Goal: Task Accomplishment & Management: Manage account settings

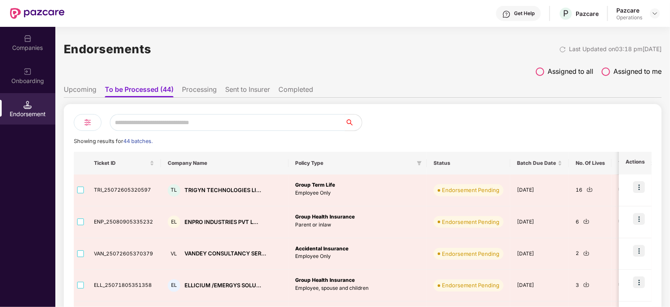
scroll to position [15, 0]
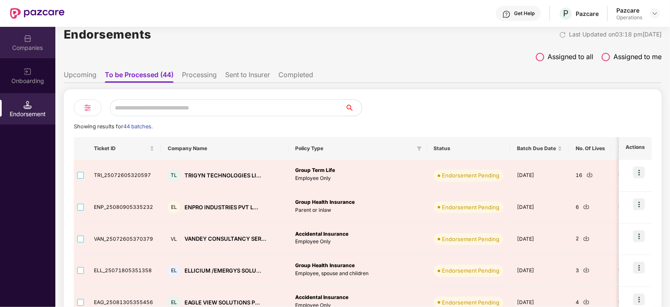
click at [31, 48] on div "Companies" at bounding box center [27, 48] width 55 height 8
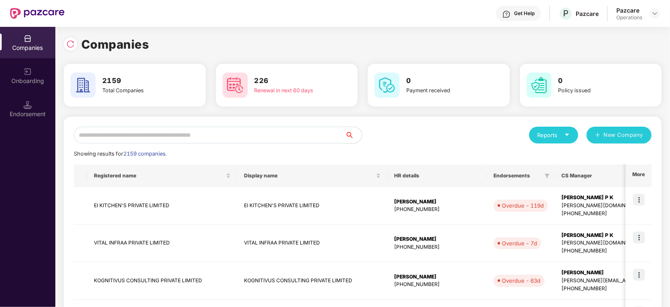
click at [130, 135] on input "text" at bounding box center [209, 135] width 271 height 17
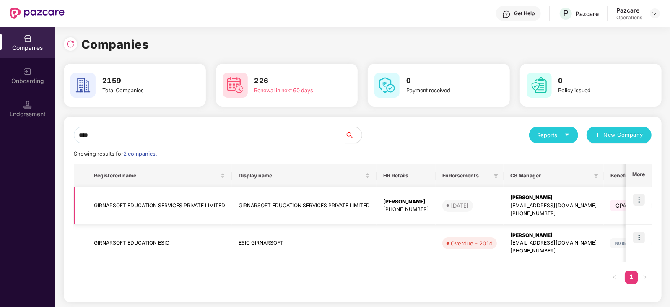
type input "****"
click at [132, 205] on td "GIRNARSOFT EDUCATION SERVICES PRIVATE LIMITED" at bounding box center [159, 206] width 145 height 38
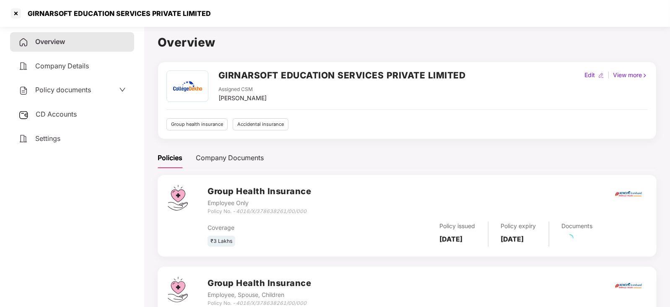
click at [78, 91] on span "Policy documents" at bounding box center [63, 90] width 56 height 8
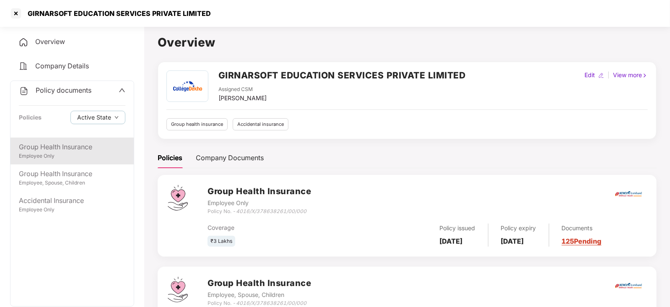
click at [75, 148] on div "Group Health Insurance" at bounding box center [72, 147] width 106 height 10
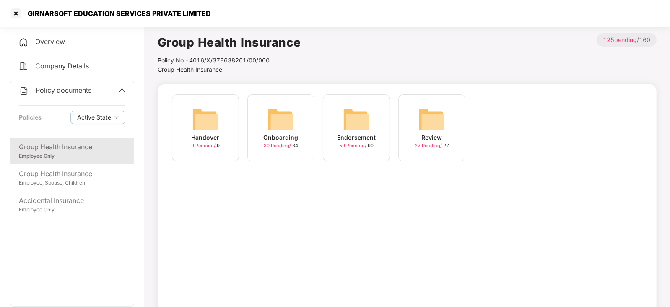
click at [355, 125] on img at bounding box center [356, 119] width 27 height 27
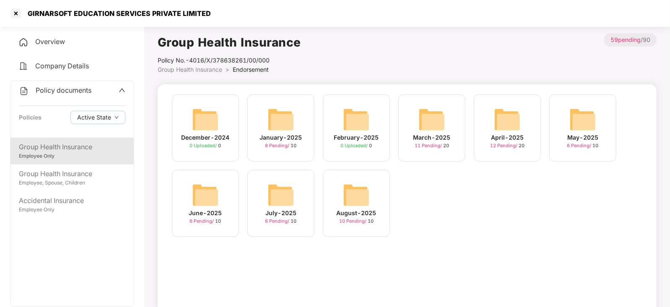
click at [354, 207] on img at bounding box center [356, 195] width 27 height 27
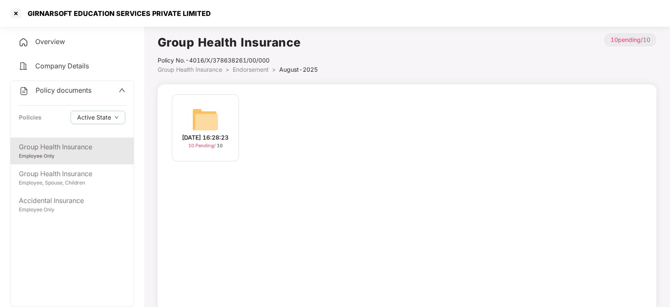
click at [204, 119] on img at bounding box center [205, 119] width 27 height 27
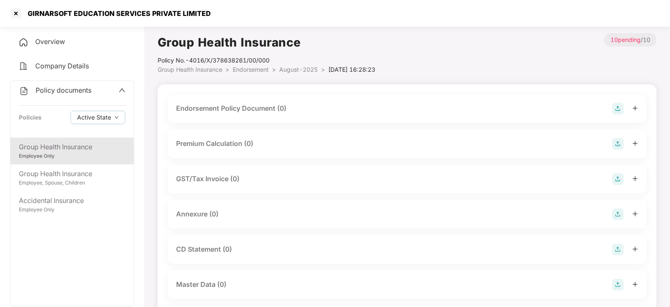
click at [620, 104] on img at bounding box center [618, 109] width 12 height 12
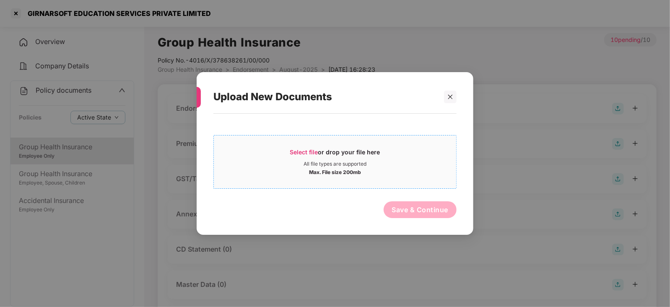
click at [299, 154] on span "Select file" at bounding box center [304, 151] width 28 height 7
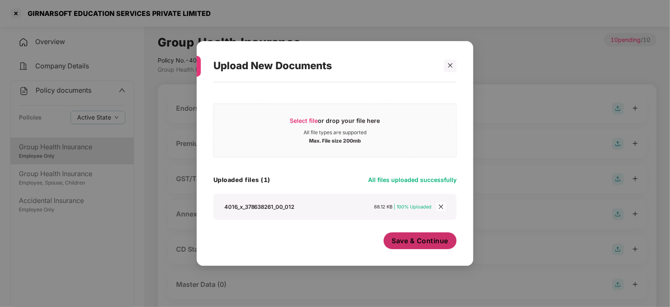
click at [405, 244] on span "Save & Continue" at bounding box center [420, 240] width 57 height 9
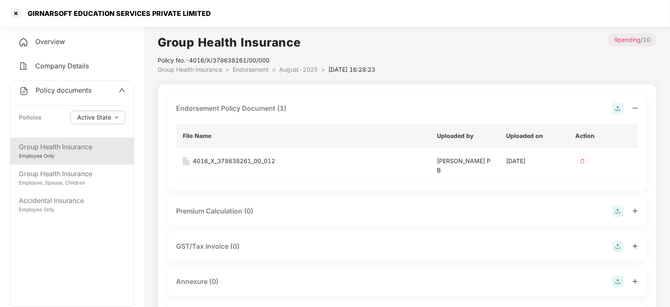
click at [617, 212] on img at bounding box center [618, 211] width 12 height 12
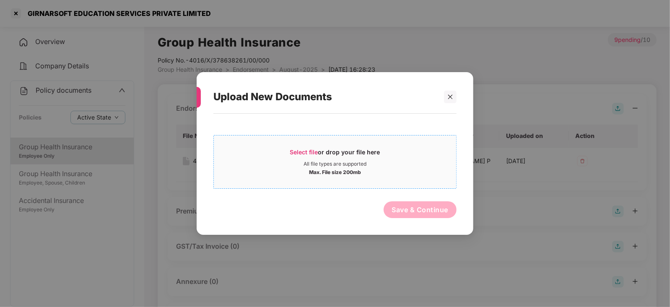
click at [296, 151] on span "Select file" at bounding box center [304, 151] width 28 height 7
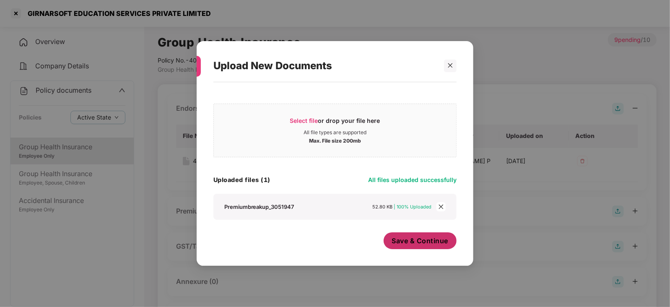
click at [415, 236] on span "Save & Continue" at bounding box center [420, 240] width 57 height 9
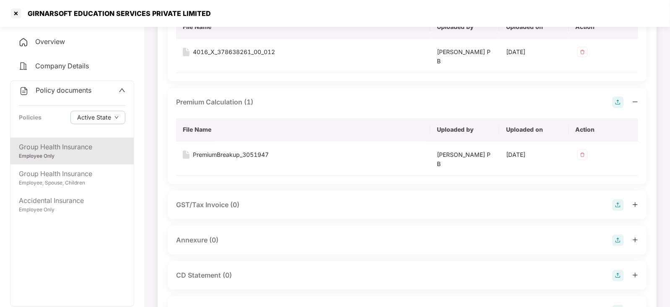
scroll to position [157, 0]
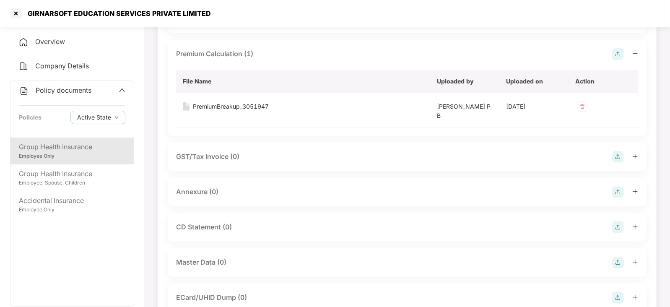
click at [616, 192] on img at bounding box center [618, 192] width 12 height 12
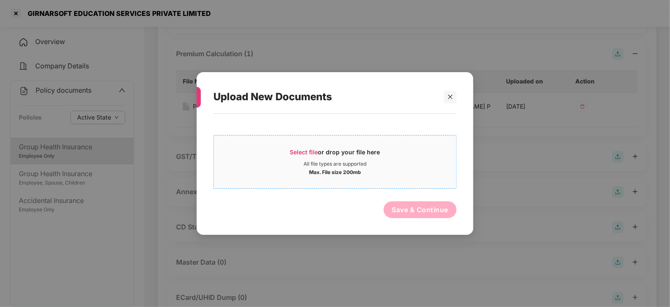
click at [306, 150] on span "Select file" at bounding box center [304, 151] width 28 height 7
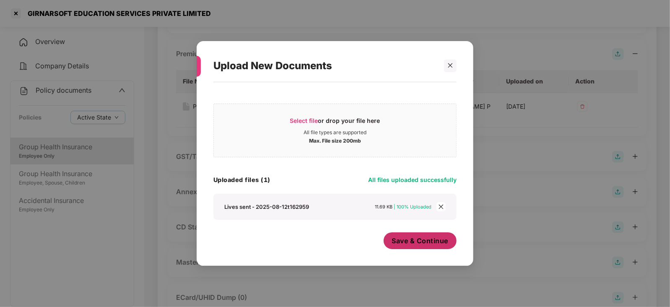
click at [413, 241] on span "Save & Continue" at bounding box center [420, 240] width 57 height 9
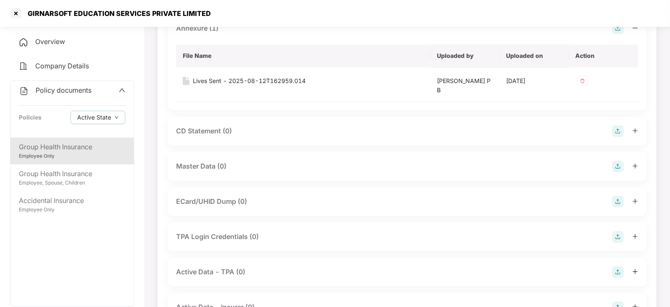
scroll to position [362, 0]
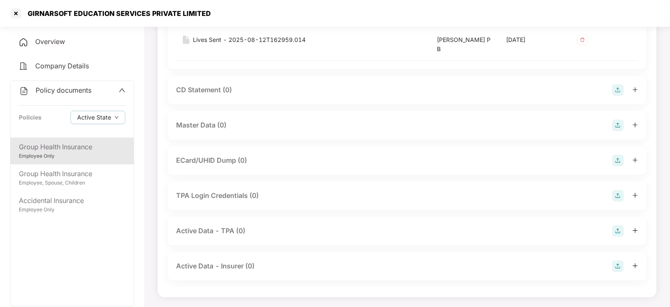
click at [617, 122] on img at bounding box center [618, 125] width 12 height 12
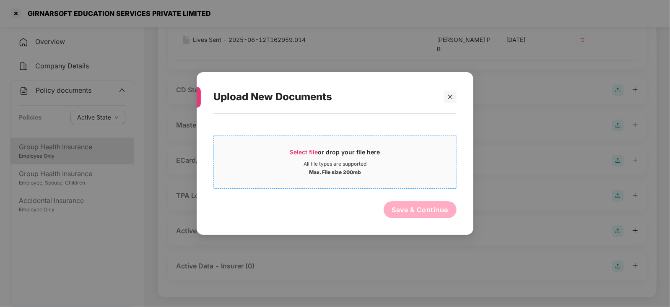
click at [308, 153] on span "Select file" at bounding box center [304, 151] width 28 height 7
click at [453, 93] on div at bounding box center [450, 97] width 13 height 13
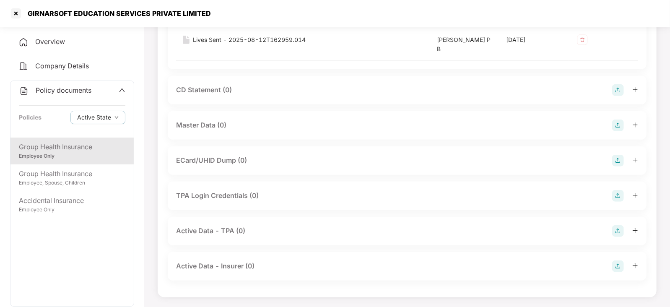
click at [625, 123] on div at bounding box center [625, 125] width 26 height 12
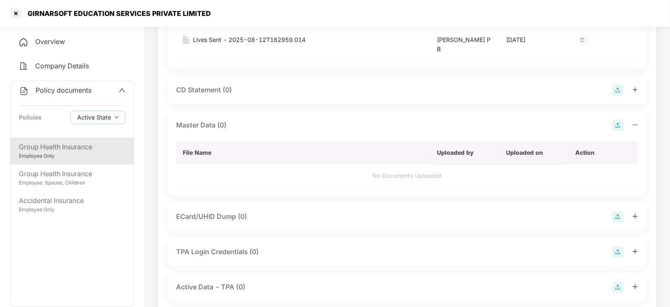
click at [615, 123] on img at bounding box center [618, 125] width 12 height 12
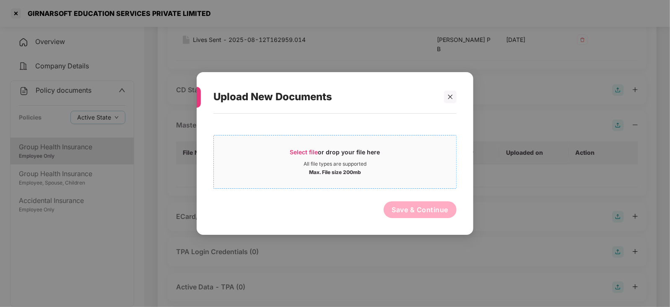
click at [309, 152] on span "Select file" at bounding box center [304, 151] width 28 height 7
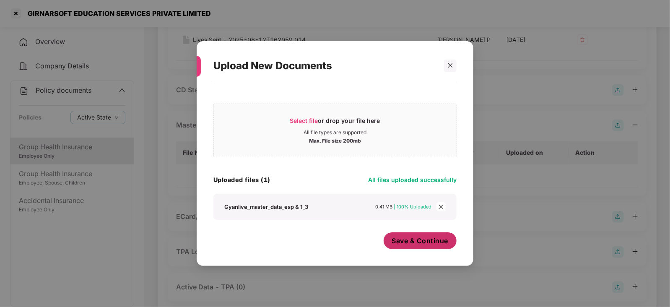
click at [413, 244] on span "Save & Continue" at bounding box center [420, 240] width 57 height 9
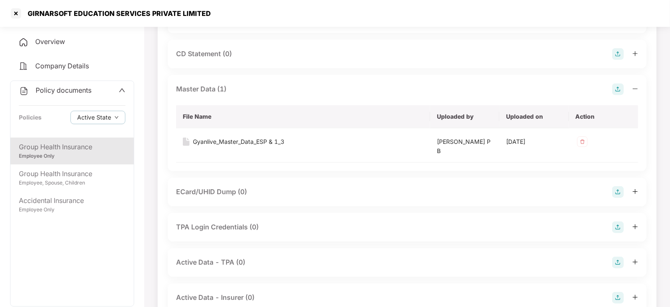
scroll to position [429, 0]
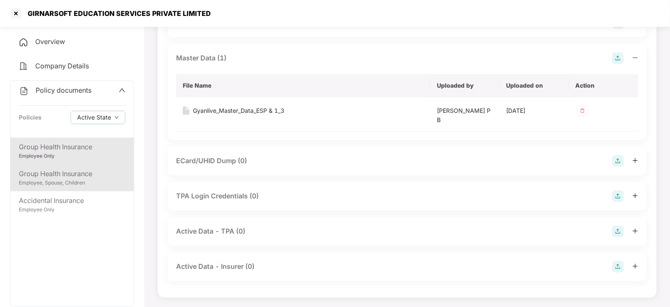
click at [44, 180] on div "Employee, Spouse, Children" at bounding box center [72, 183] width 106 height 8
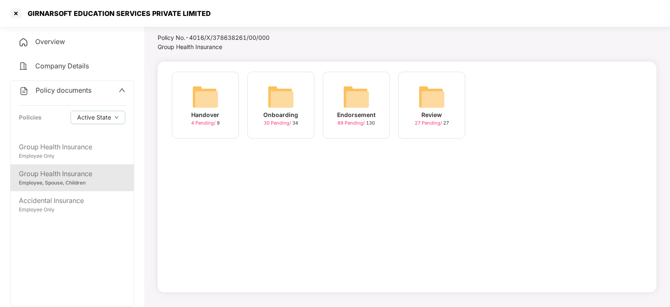
click at [354, 96] on img at bounding box center [356, 96] width 27 height 27
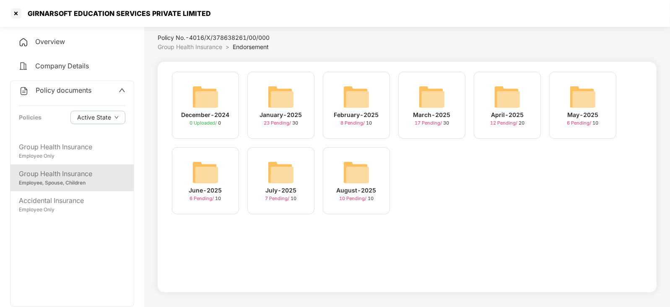
click at [350, 176] on img at bounding box center [356, 172] width 27 height 27
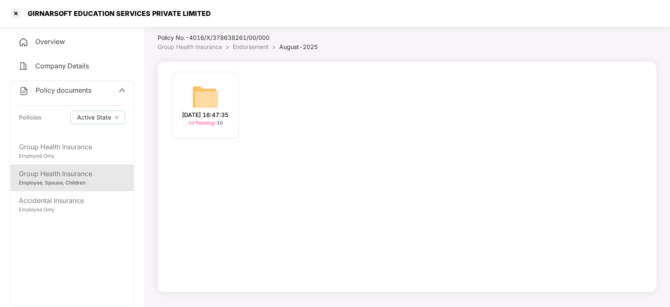
click at [212, 96] on img at bounding box center [205, 96] width 27 height 27
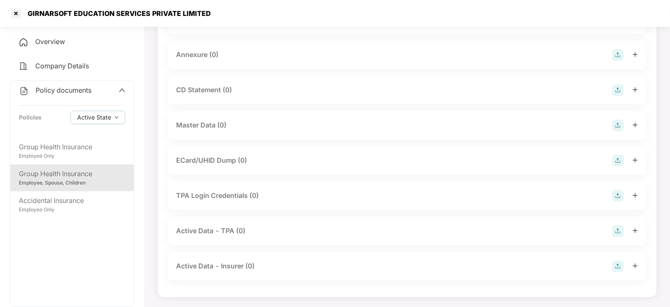
click at [614, 128] on img at bounding box center [618, 125] width 12 height 12
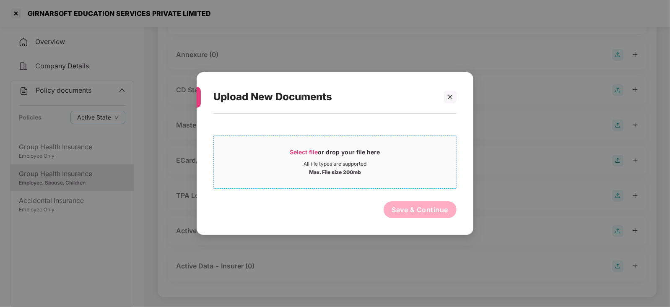
click at [292, 156] on div "Select file or drop your file here" at bounding box center [335, 154] width 90 height 13
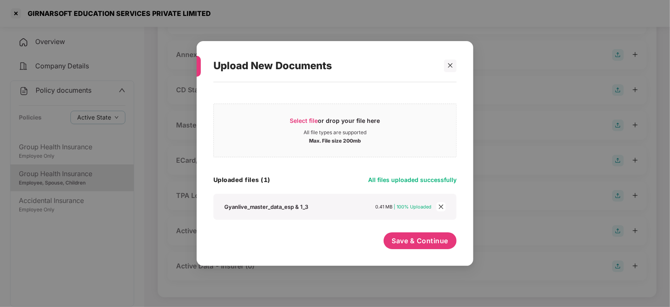
click at [426, 250] on div "Save & Continue" at bounding box center [420, 242] width 73 height 21
click at [423, 246] on button "Save & Continue" at bounding box center [420, 240] width 73 height 17
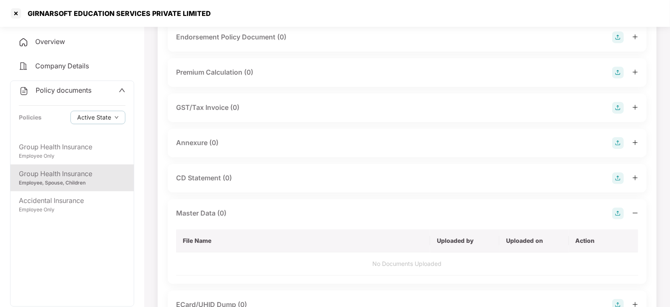
scroll to position [0, 0]
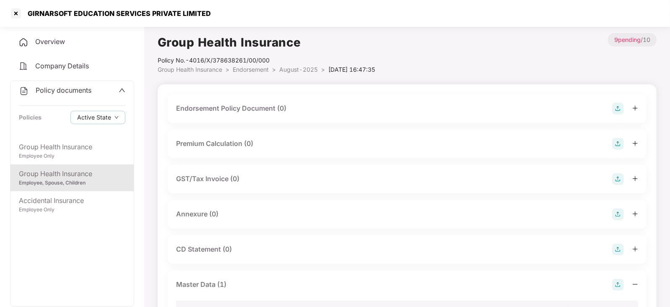
click at [613, 109] on img at bounding box center [618, 109] width 12 height 12
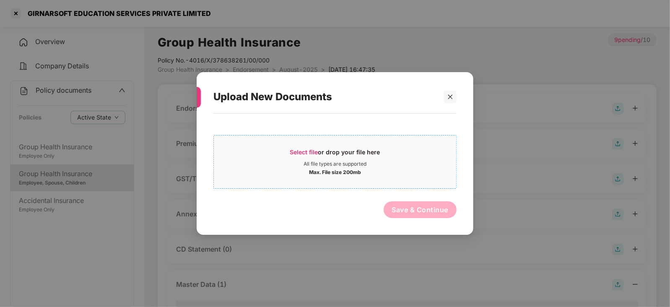
click at [294, 150] on span "Select file" at bounding box center [304, 151] width 28 height 7
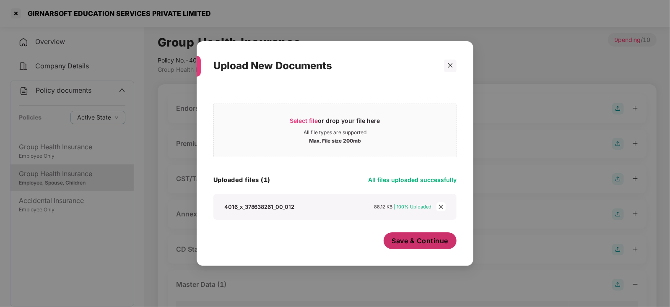
click at [400, 243] on span "Save & Continue" at bounding box center [420, 240] width 57 height 9
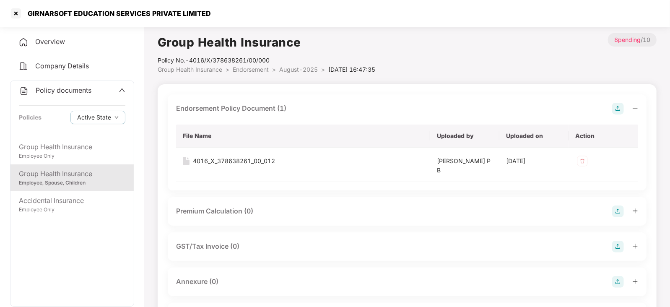
click at [620, 212] on img at bounding box center [618, 211] width 12 height 12
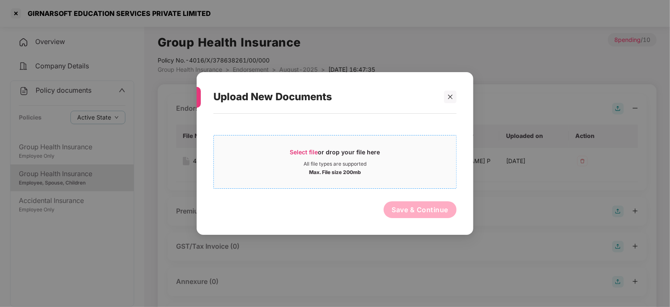
click at [301, 151] on span "Select file" at bounding box center [304, 151] width 28 height 7
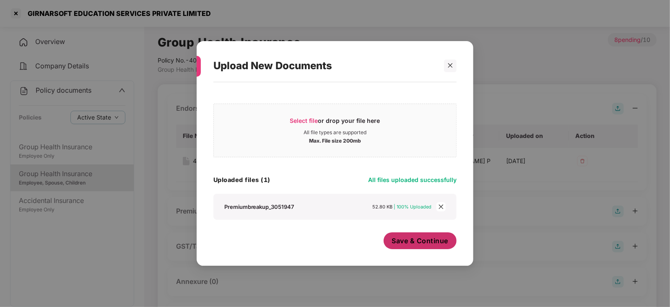
click at [418, 249] on button "Save & Continue" at bounding box center [420, 240] width 73 height 17
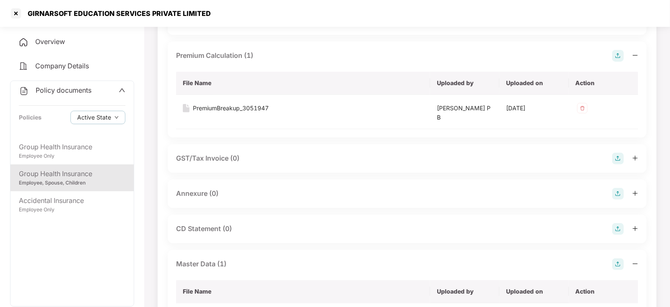
scroll to position [157, 0]
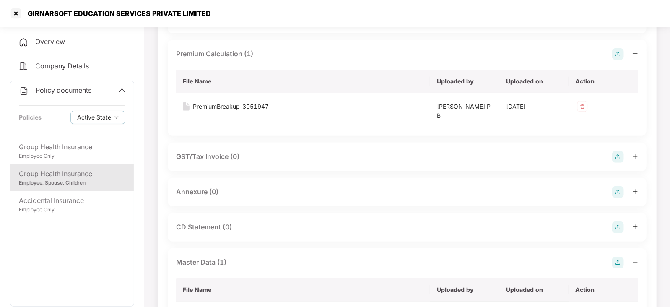
click at [620, 192] on img at bounding box center [618, 192] width 12 height 12
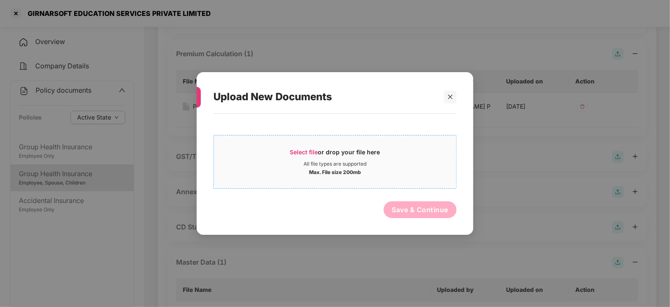
click at [298, 150] on span "Select file" at bounding box center [304, 151] width 28 height 7
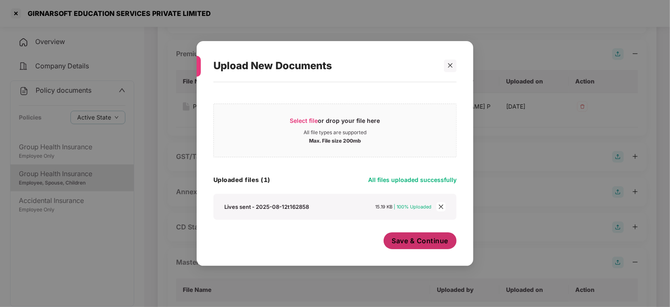
click at [412, 246] on button "Save & Continue" at bounding box center [420, 240] width 73 height 17
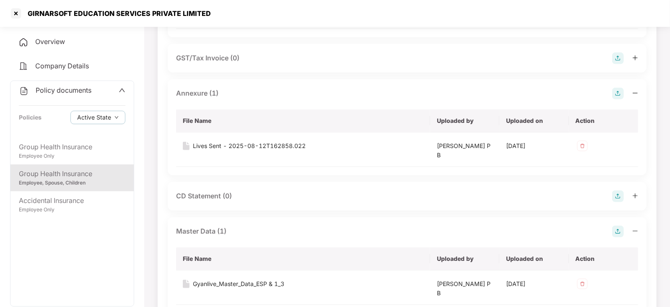
scroll to position [262, 0]
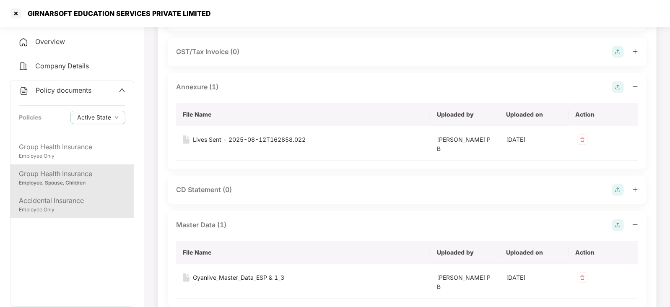
click at [42, 196] on div "Accidental Insurance" at bounding box center [72, 200] width 106 height 10
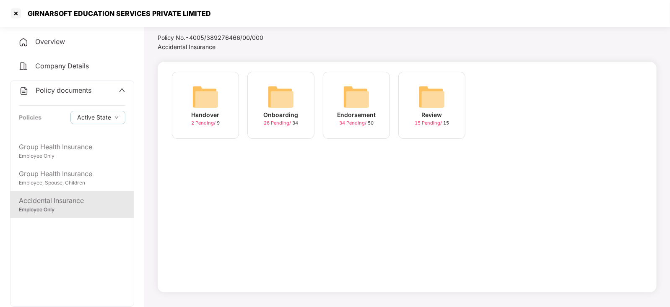
click at [360, 100] on img at bounding box center [356, 96] width 27 height 27
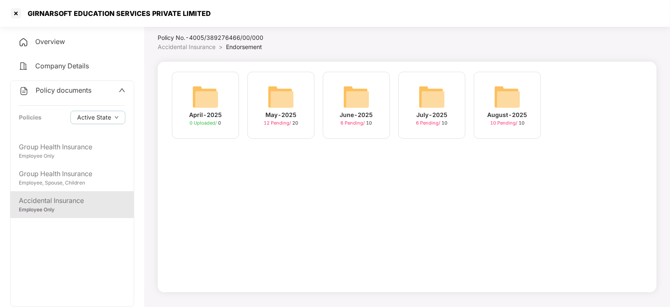
click at [512, 101] on img at bounding box center [507, 96] width 27 height 27
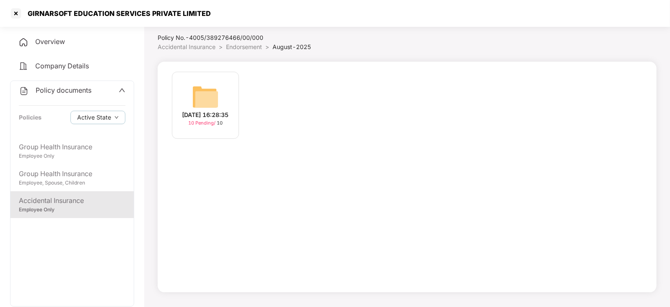
click at [205, 93] on img at bounding box center [205, 96] width 27 height 27
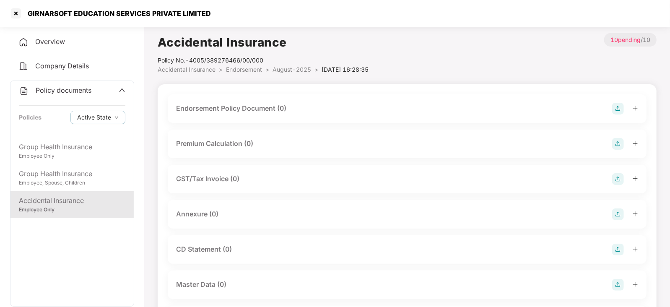
click at [616, 108] on img at bounding box center [618, 109] width 12 height 12
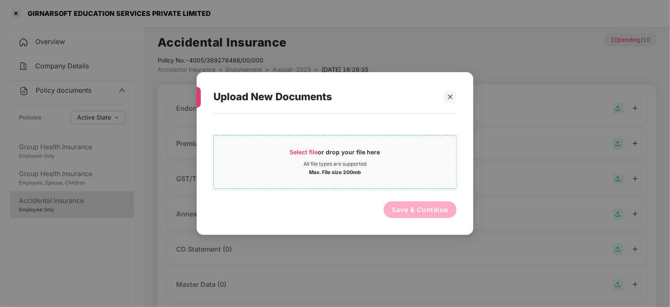
click at [300, 148] on span "Select file" at bounding box center [304, 151] width 28 height 7
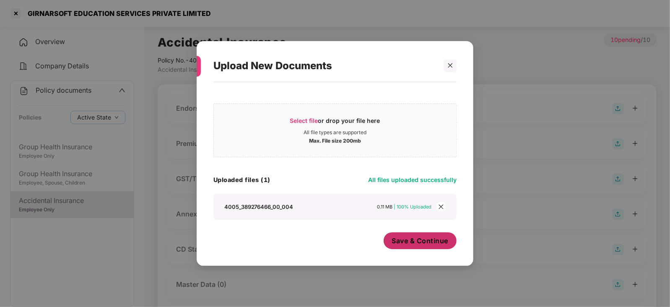
click at [405, 245] on span "Save & Continue" at bounding box center [420, 240] width 57 height 9
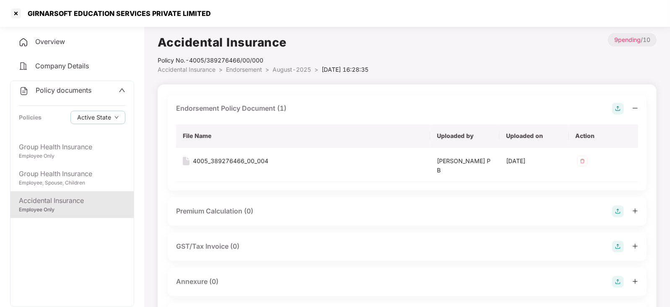
click at [617, 210] on img at bounding box center [618, 211] width 12 height 12
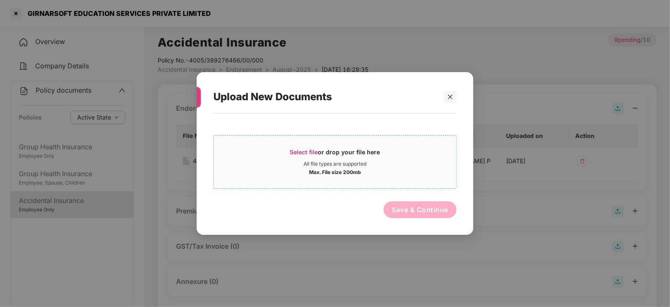
click at [307, 148] on span "Select file" at bounding box center [304, 151] width 28 height 7
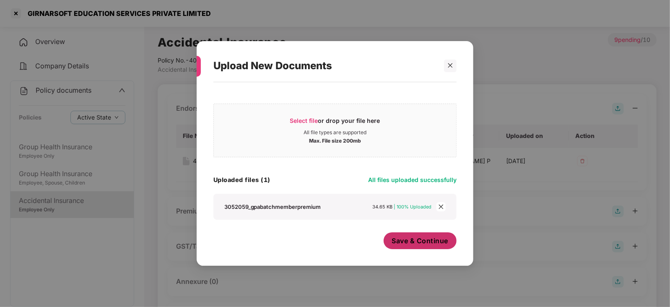
click at [401, 242] on span "Save & Continue" at bounding box center [420, 240] width 57 height 9
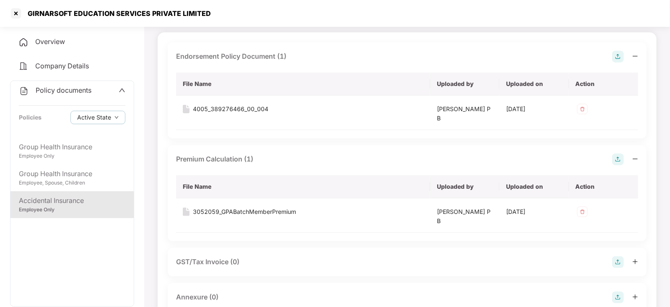
scroll to position [157, 0]
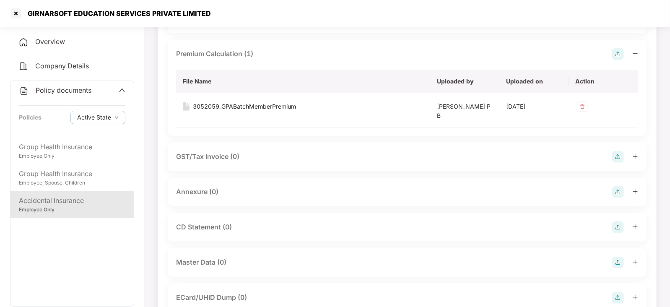
click at [619, 188] on img at bounding box center [618, 192] width 12 height 12
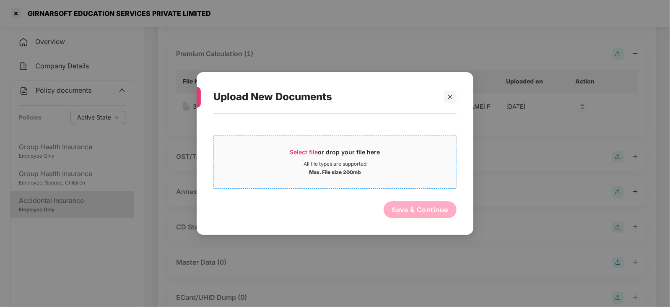
click at [310, 145] on span "Select file or drop your file here All file types are supported Max. File size …" at bounding box center [335, 162] width 242 height 40
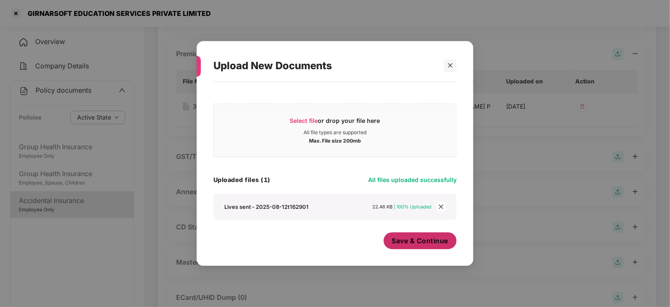
click at [406, 244] on span "Save & Continue" at bounding box center [420, 240] width 57 height 9
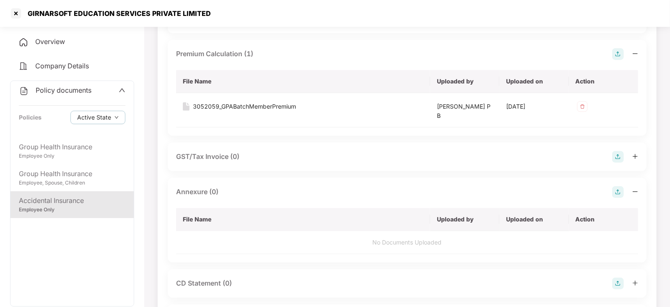
scroll to position [314, 0]
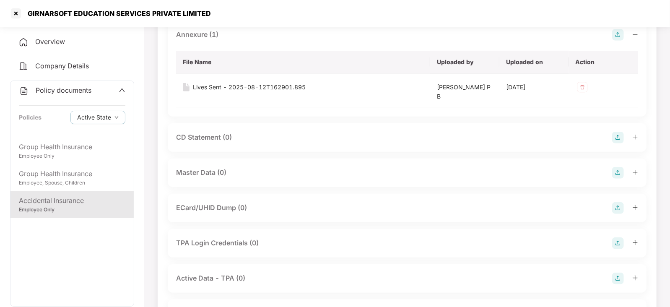
click at [615, 168] on img at bounding box center [618, 173] width 12 height 12
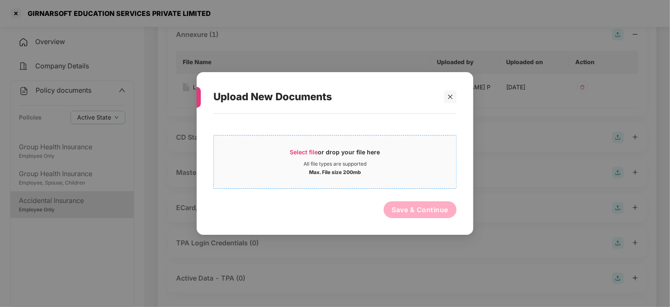
click at [306, 148] on span "Select file" at bounding box center [304, 151] width 28 height 7
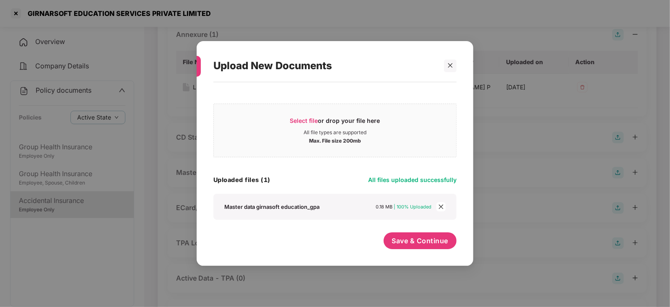
click at [401, 229] on div "Select file or drop your file here All file types are supported Max. File size …" at bounding box center [334, 169] width 243 height 167
click at [403, 235] on button "Save & Continue" at bounding box center [420, 240] width 73 height 17
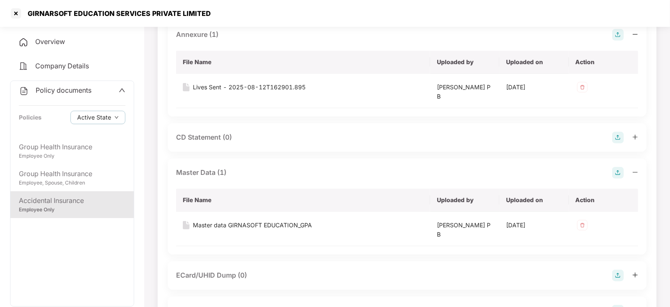
click at [32, 12] on div "GIRNARSOFT EDUCATION SERVICES PRIVATE LIMITED" at bounding box center [117, 13] width 188 height 8
drag, startPoint x: 29, startPoint y: 12, endPoint x: 214, endPoint y: 15, distance: 185.3
click at [214, 15] on div "GIRNARSOFT EDUCATION SERVICES PRIVATE LIMITED" at bounding box center [335, 13] width 670 height 27
copy div "GIRNARSOFT EDUCATION SERVICES PRIVATE LIMITED"
click at [16, 16] on div at bounding box center [15, 13] width 13 height 13
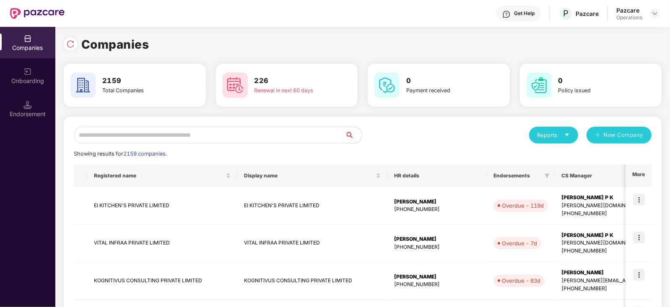
click at [166, 132] on input "text" at bounding box center [209, 135] width 271 height 17
paste input "**********"
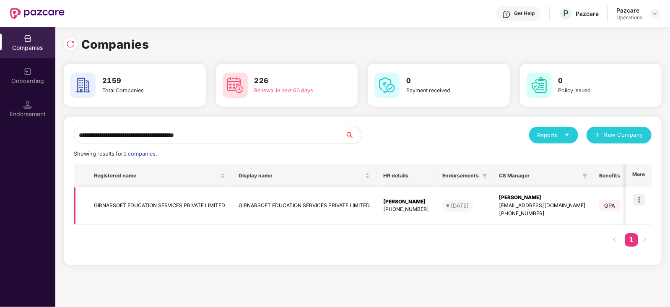
type input "**********"
click at [639, 198] on img at bounding box center [639, 200] width 12 height 12
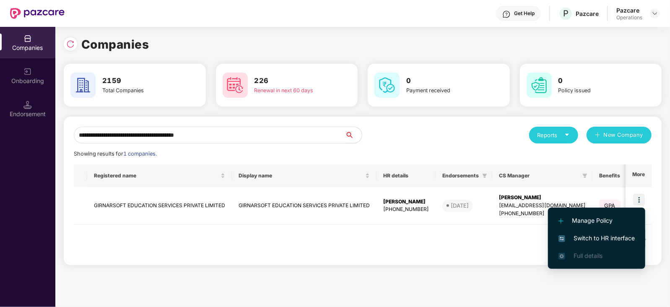
click at [591, 241] on span "Switch to HR interface" at bounding box center [596, 238] width 76 height 9
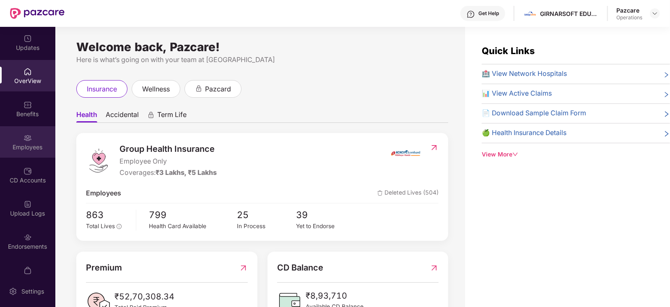
click at [36, 148] on div "Employees" at bounding box center [27, 147] width 55 height 8
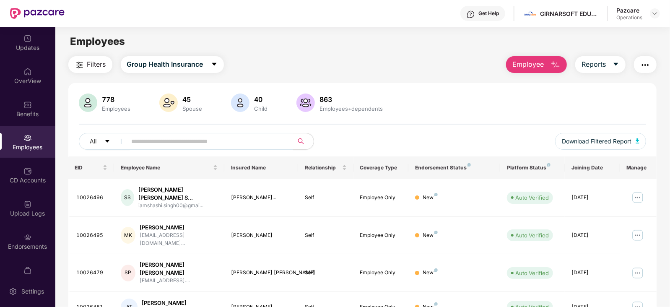
click at [643, 62] on img "button" at bounding box center [645, 65] width 10 height 10
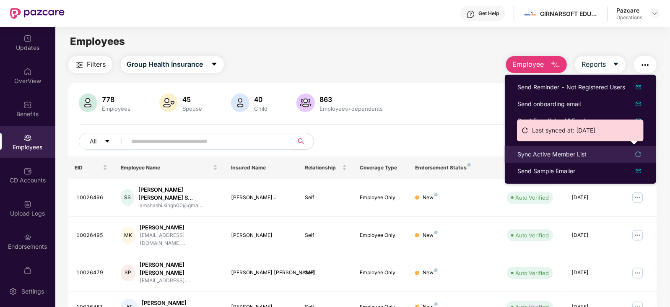
click at [571, 151] on div "Sync Active Member List" at bounding box center [551, 154] width 69 height 9
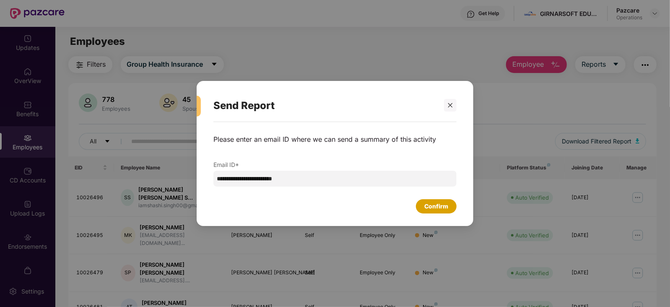
click at [432, 207] on div "Confirm" at bounding box center [436, 206] width 24 height 9
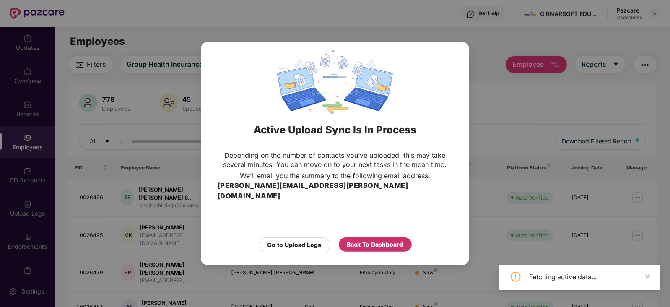
click at [386, 237] on div "Back To Dashboard" at bounding box center [375, 244] width 73 height 14
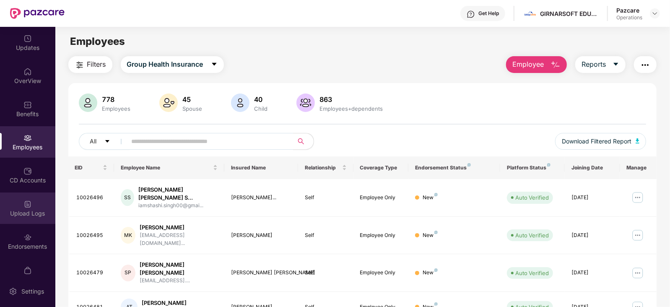
click at [25, 214] on div "Upload Logs" at bounding box center [27, 213] width 55 height 8
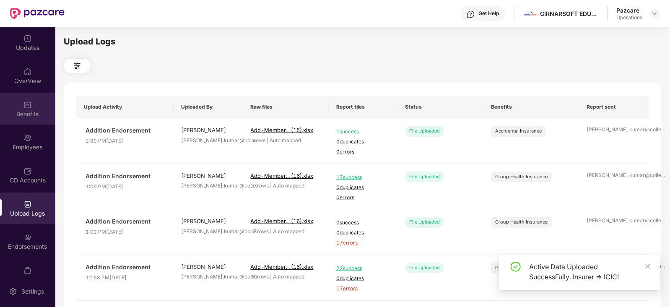
click at [28, 116] on div "Benefits" at bounding box center [27, 114] width 55 height 8
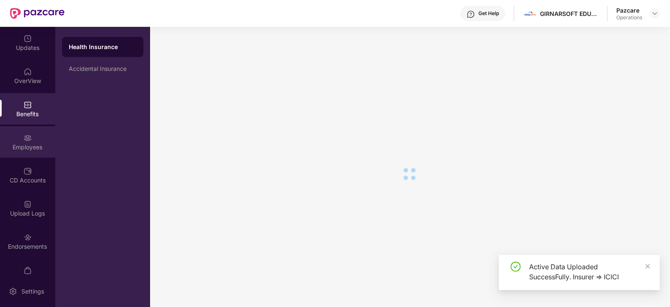
click at [25, 148] on div "Employees" at bounding box center [27, 147] width 55 height 8
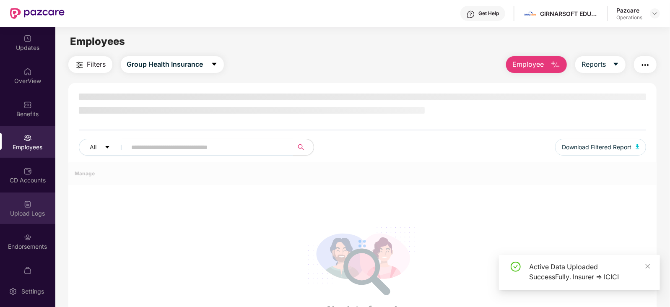
click at [26, 208] on div "Upload Logs" at bounding box center [27, 207] width 55 height 31
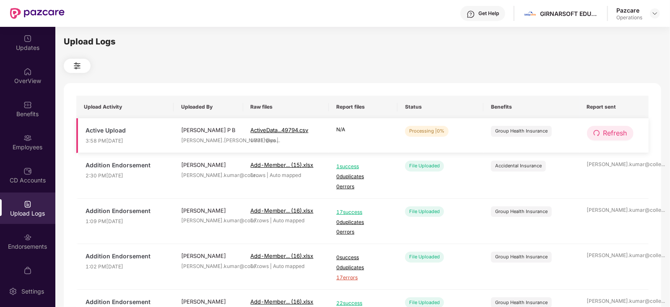
click at [624, 131] on span "Refresh" at bounding box center [615, 133] width 24 height 10
click at [624, 131] on span "Refresh" at bounding box center [616, 133] width 24 height 10
click at [623, 131] on span "Refresh" at bounding box center [616, 133] width 24 height 10
click at [598, 131] on icon "redo" at bounding box center [596, 133] width 6 height 6
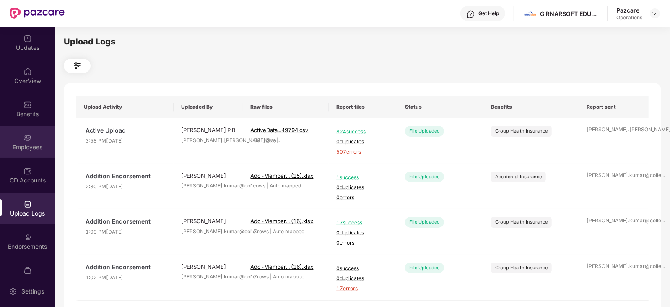
click at [26, 145] on div "Employees" at bounding box center [27, 147] width 55 height 8
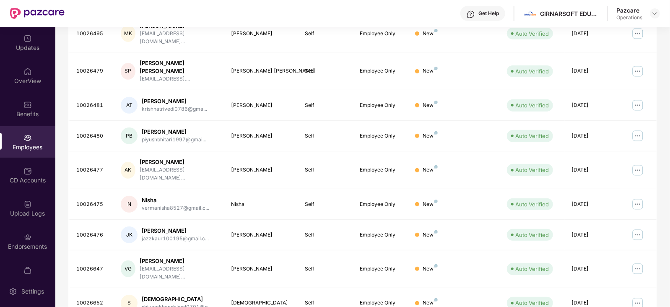
scroll to position [207, 0]
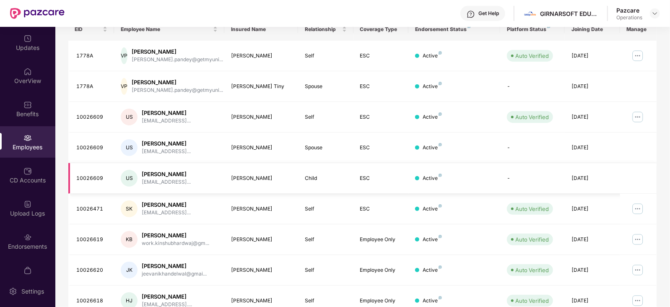
scroll to position [155, 0]
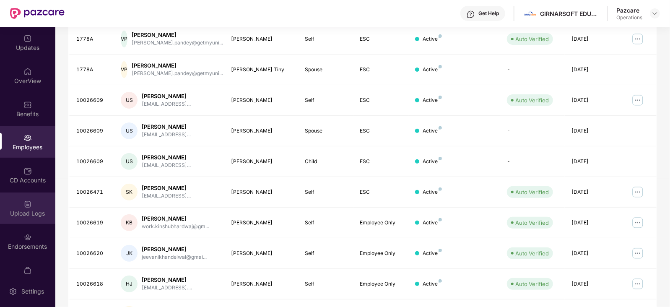
click at [27, 207] on img at bounding box center [27, 204] width 8 height 8
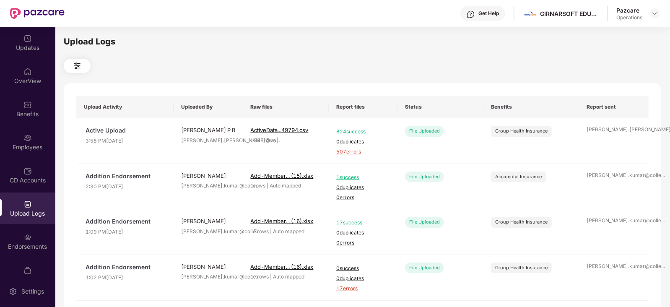
click at [75, 68] on img at bounding box center [77, 66] width 10 height 10
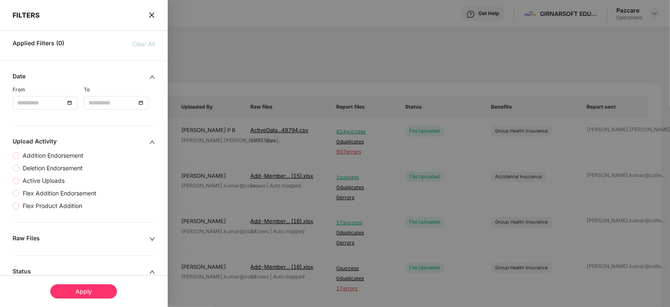
click at [153, 14] on div "FILTERS" at bounding box center [84, 9] width 168 height 19
click at [149, 13] on icon "close" at bounding box center [151, 15] width 5 height 5
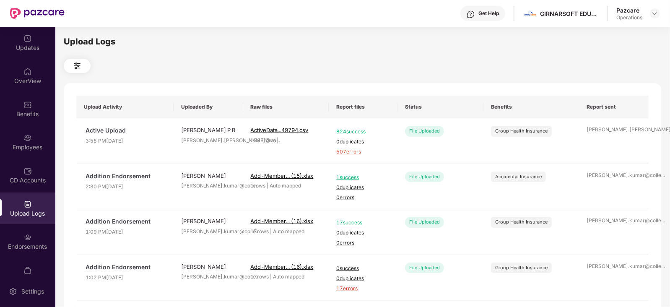
click at [79, 64] on img at bounding box center [77, 66] width 10 height 10
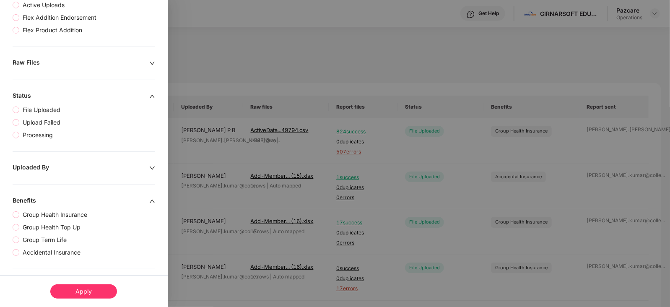
scroll to position [183, 0]
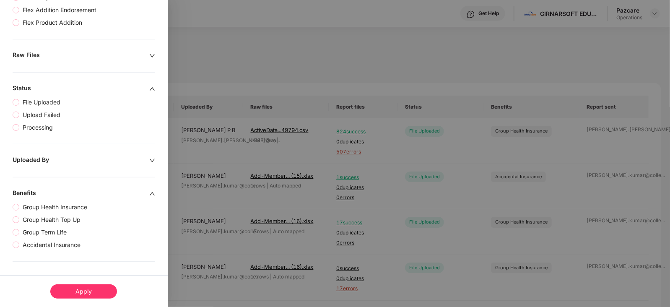
click at [231, 25] on div at bounding box center [335, 153] width 670 height 307
click at [174, 60] on div at bounding box center [335, 153] width 670 height 307
click at [236, 67] on div at bounding box center [335, 153] width 670 height 307
drag, startPoint x: 441, startPoint y: 109, endPoint x: 428, endPoint y: 133, distance: 27.4
click at [441, 110] on div at bounding box center [335, 153] width 670 height 307
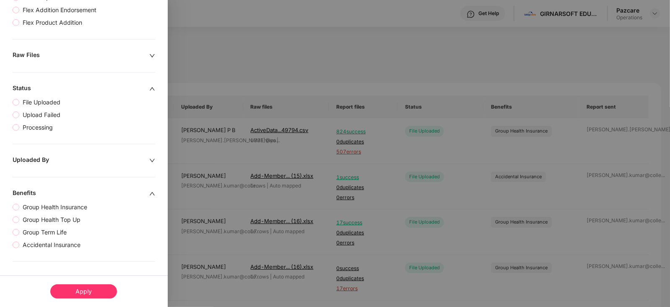
click at [413, 145] on div at bounding box center [335, 153] width 670 height 307
click at [88, 287] on div "Apply" at bounding box center [83, 291] width 67 height 14
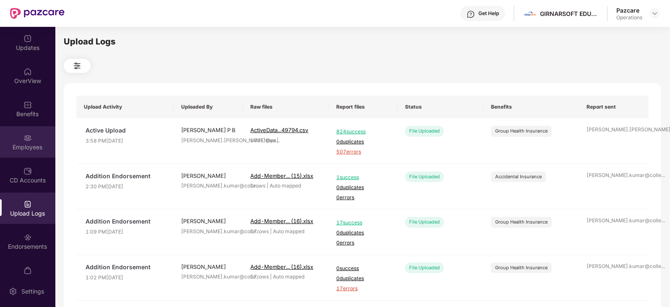
click at [33, 139] on div "Employees" at bounding box center [27, 141] width 55 height 31
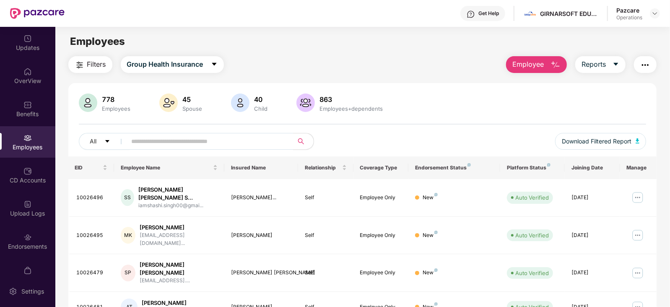
click at [89, 65] on span "Filters" at bounding box center [96, 64] width 19 height 10
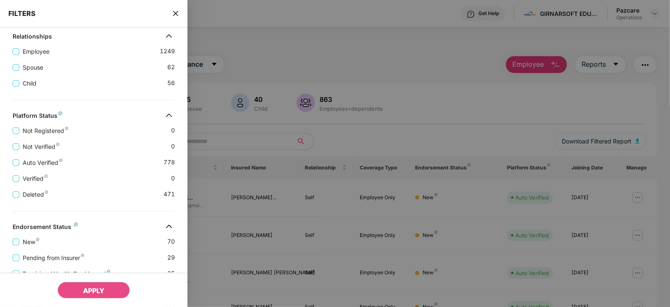
scroll to position [237, 0]
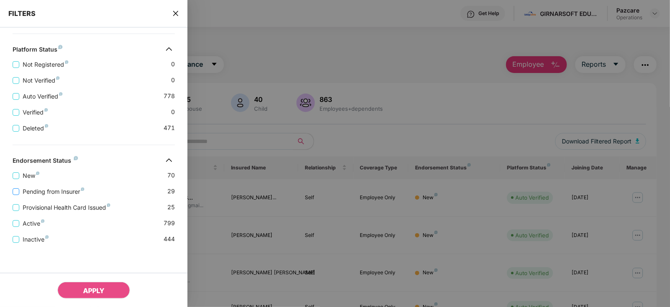
click at [67, 192] on span "Pending from Insurer" at bounding box center [53, 191] width 68 height 9
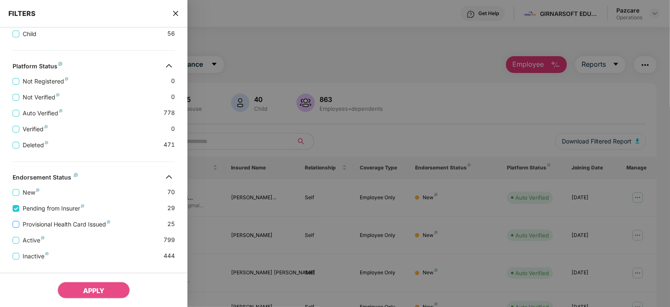
click at [69, 223] on span "Provisional Health Card Issued" at bounding box center [66, 224] width 94 height 9
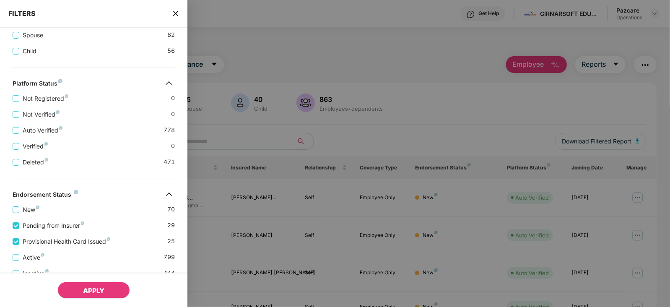
click at [94, 282] on button "APPLY" at bounding box center [93, 290] width 73 height 17
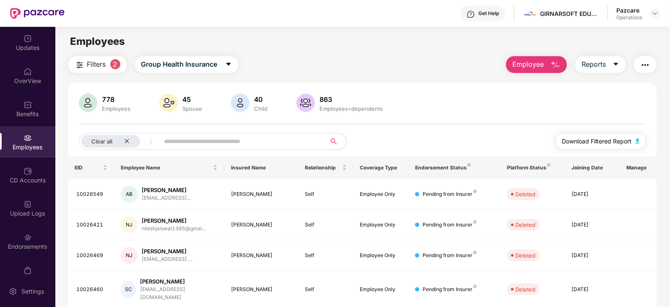
click at [638, 140] on img "button" at bounding box center [638, 140] width 4 height 5
click at [643, 63] on img "button" at bounding box center [645, 65] width 10 height 10
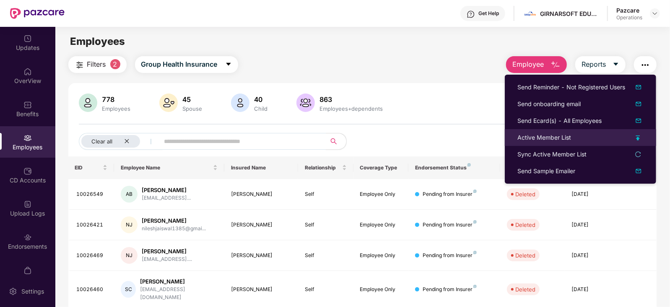
click at [550, 140] on div "Active Member List" at bounding box center [544, 137] width 54 height 9
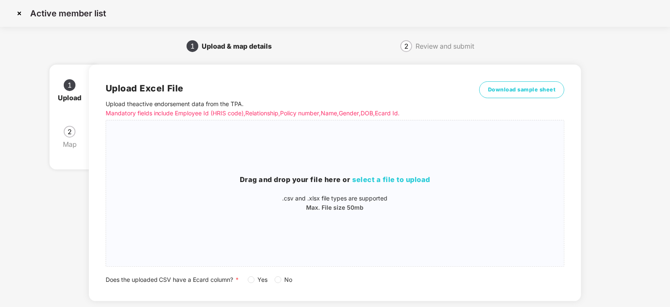
click at [252, 283] on label "Yes" at bounding box center [259, 279] width 23 height 9
click at [381, 184] on h3 "Drag and drop your file here or select a file to upload" at bounding box center [335, 179] width 458 height 11
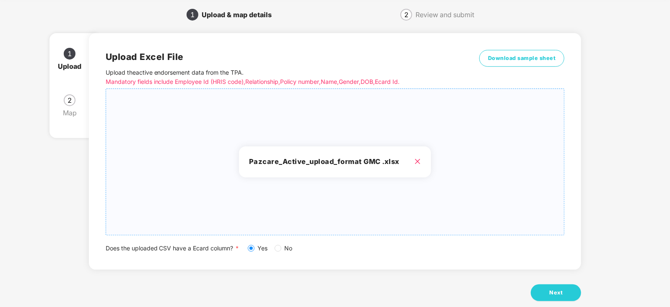
scroll to position [47, 0]
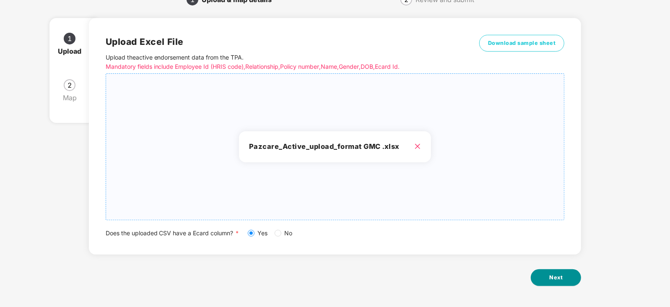
click at [548, 280] on button "Next" at bounding box center [556, 277] width 50 height 17
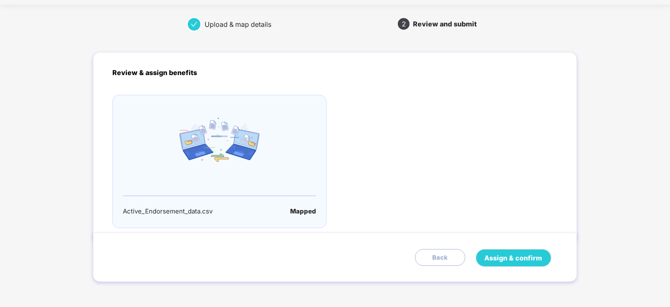
scroll to position [0, 0]
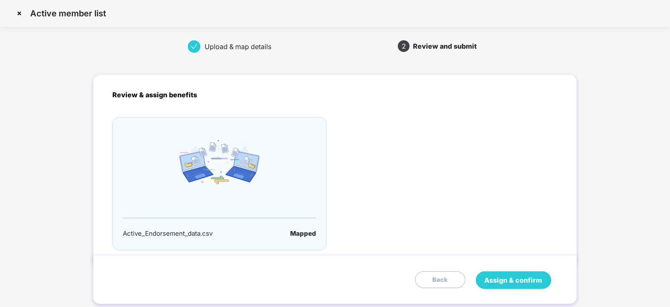
click at [511, 281] on span "Assign & confirm" at bounding box center [514, 280] width 58 height 10
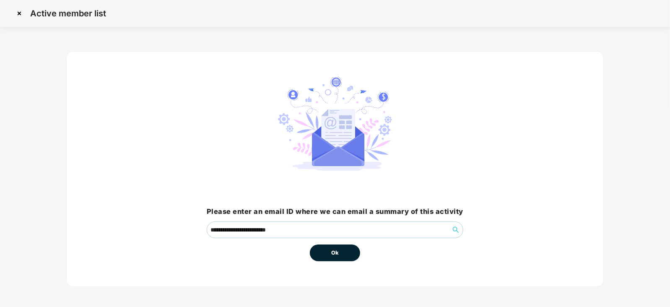
click at [337, 255] on span "Ok" at bounding box center [335, 253] width 8 height 8
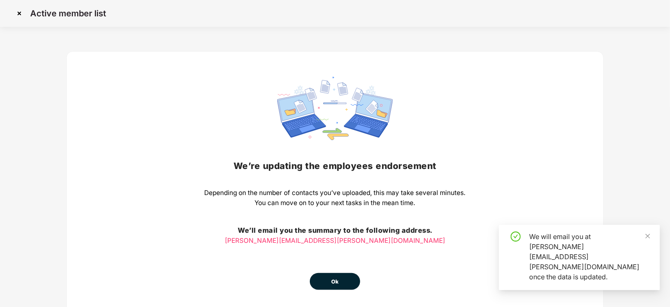
click at [336, 273] on button "Ok" at bounding box center [335, 281] width 50 height 17
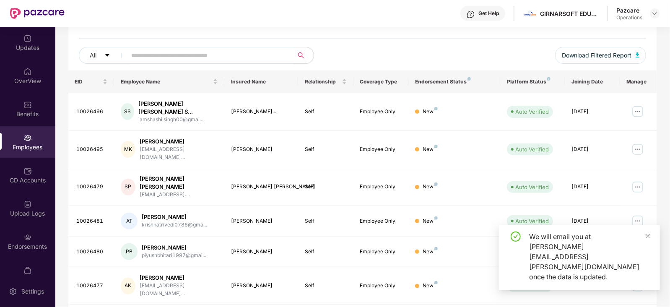
scroll to position [157, 0]
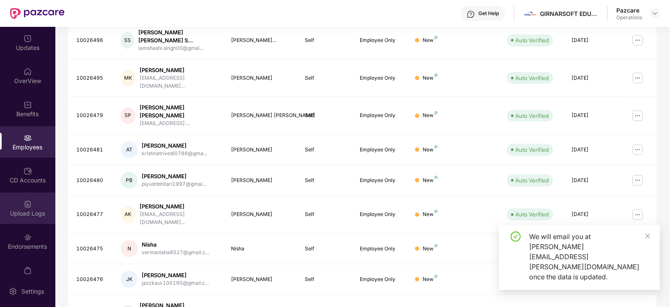
click at [21, 211] on div "Upload Logs" at bounding box center [27, 213] width 55 height 8
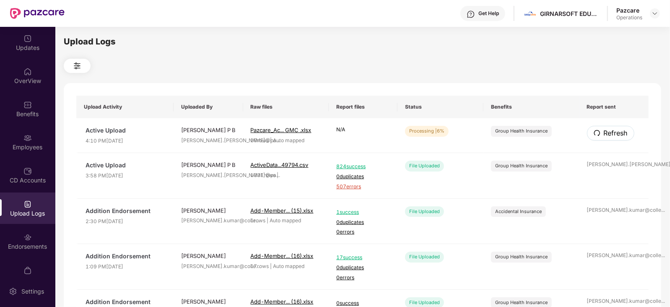
click at [606, 131] on span "Refresh" at bounding box center [616, 133] width 24 height 10
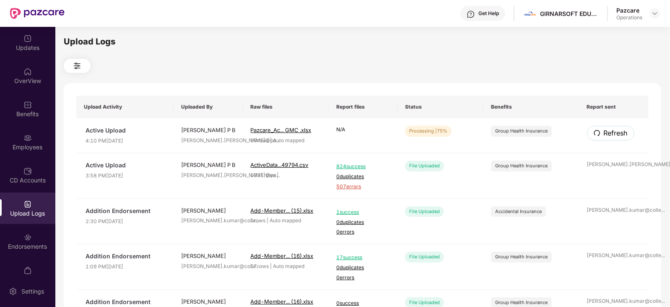
click at [606, 131] on span "Refresh" at bounding box center [616, 133] width 24 height 10
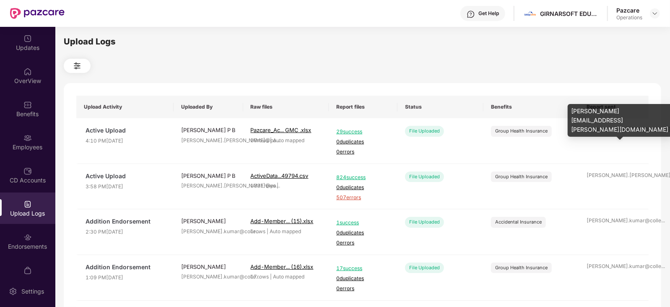
click at [606, 131] on div "[PERSON_NAME].[PERSON_NAME]@pa ..." at bounding box center [614, 130] width 54 height 8
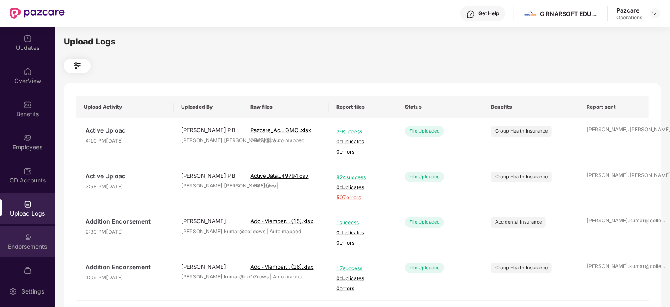
click at [18, 255] on div "Endorsements" at bounding box center [27, 241] width 55 height 31
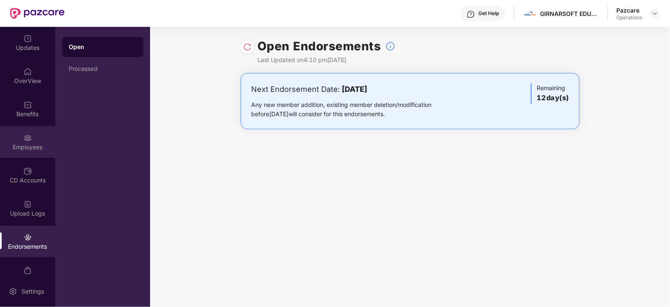
click at [27, 148] on div "Employees" at bounding box center [27, 147] width 55 height 8
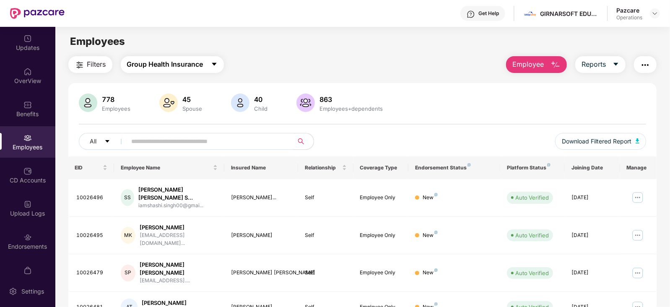
click at [189, 65] on span "Group Health Insurance" at bounding box center [165, 64] width 76 height 10
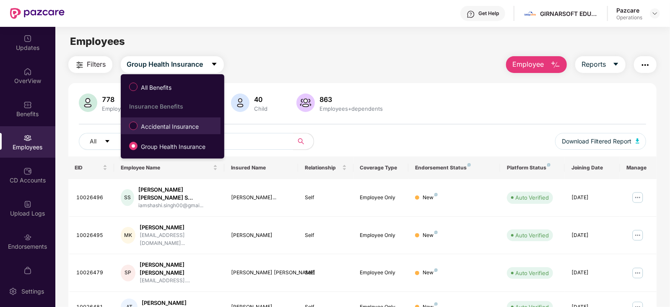
click at [163, 127] on span "Accidental Insurance" at bounding box center [170, 126] width 65 height 9
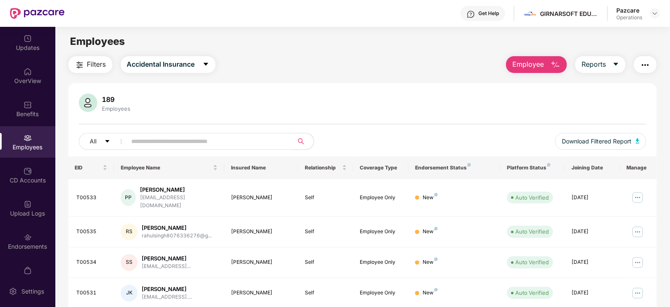
click at [82, 63] on img "button" at bounding box center [80, 65] width 10 height 10
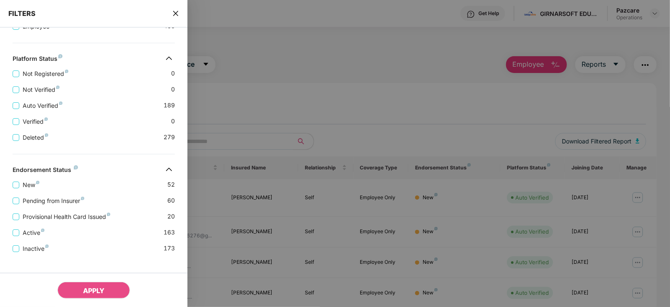
scroll to position [205, 0]
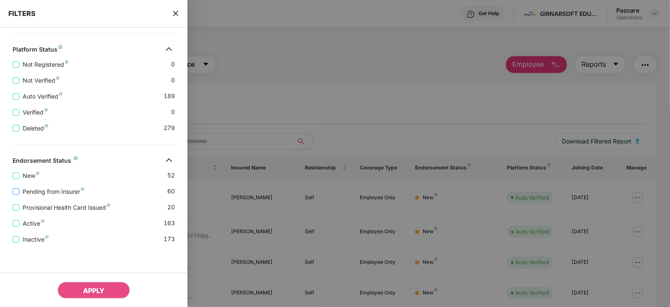
click at [75, 193] on span "Pending from Insurer" at bounding box center [53, 191] width 68 height 9
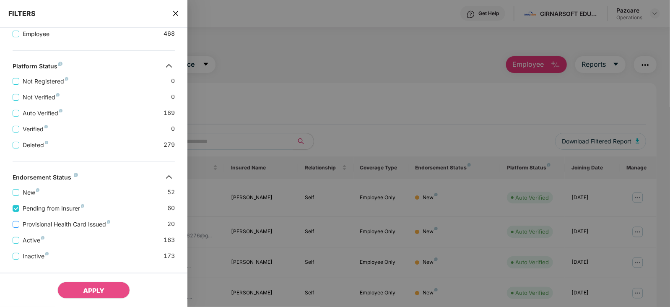
click at [72, 221] on span "Provisional Health Card Issued" at bounding box center [66, 224] width 94 height 9
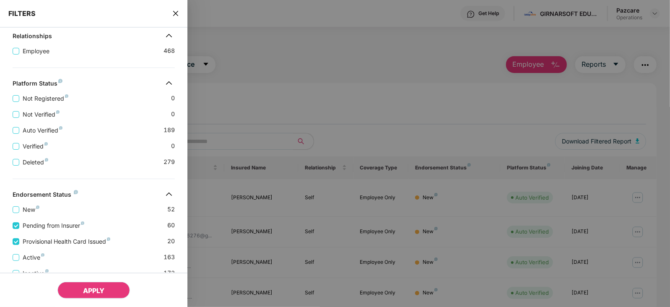
click at [86, 294] on span "APPLY" at bounding box center [93, 290] width 21 height 8
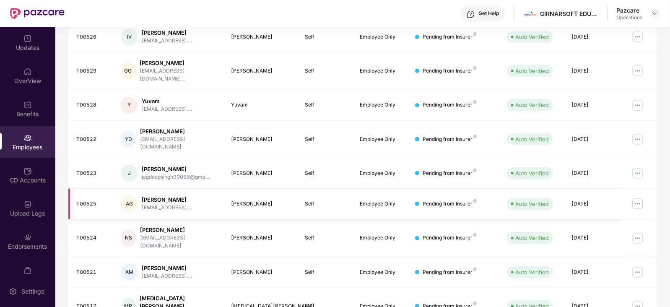
scroll to position [0, 0]
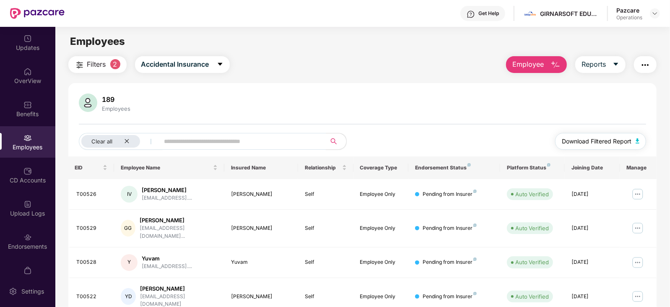
click at [640, 137] on button "Download Filtered Report" at bounding box center [600, 141] width 91 height 17
click at [328, 96] on div "189 Employees" at bounding box center [363, 103] width 568 height 20
click at [638, 67] on button "button" at bounding box center [645, 64] width 23 height 17
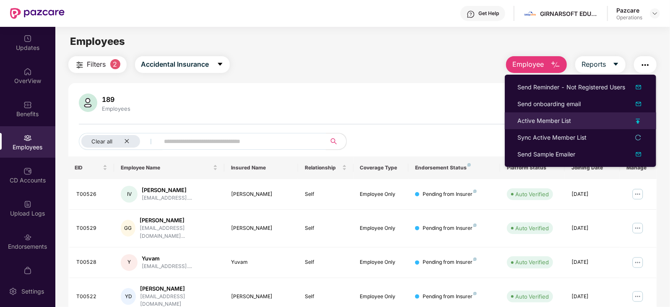
click at [532, 120] on div "Active Member List" at bounding box center [544, 120] width 54 height 9
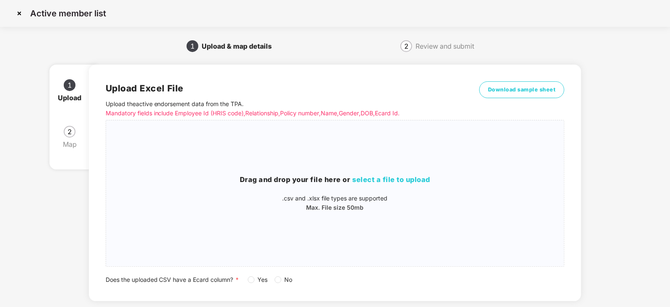
click at [281, 280] on span "No" at bounding box center [288, 279] width 15 height 9
click at [385, 179] on span "select a file to upload" at bounding box center [392, 179] width 78 height 8
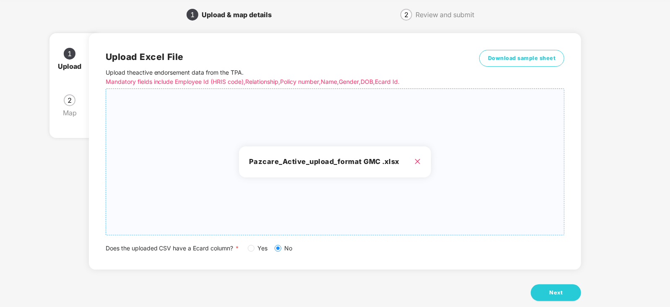
scroll to position [47, 0]
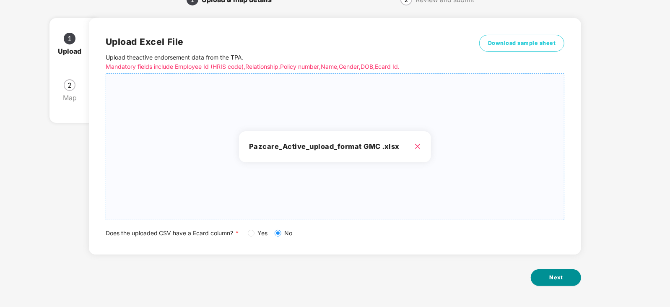
click at [555, 281] on span "Next" at bounding box center [555, 277] width 13 height 8
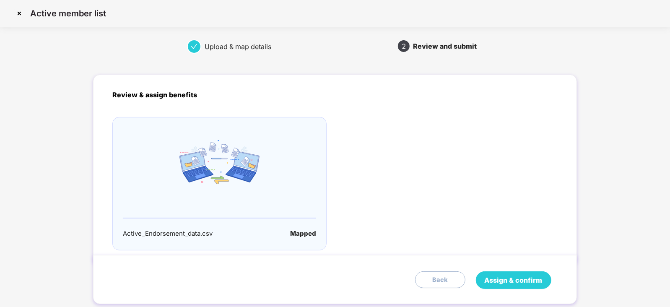
click at [526, 280] on span "Assign & confirm" at bounding box center [514, 280] width 58 height 10
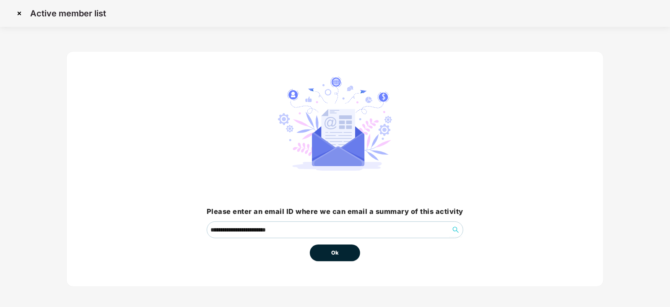
click at [331, 247] on button "Ok" at bounding box center [335, 252] width 50 height 17
click at [334, 254] on span "Ok" at bounding box center [335, 253] width 8 height 8
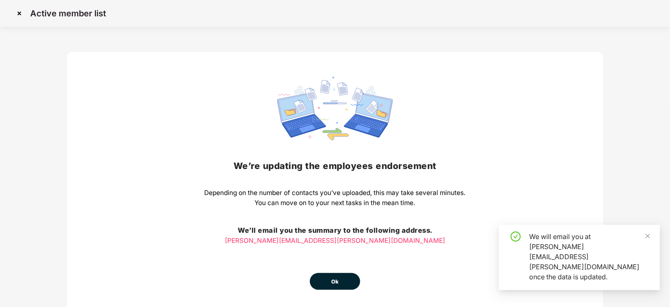
click at [342, 283] on button "Ok" at bounding box center [335, 281] width 50 height 17
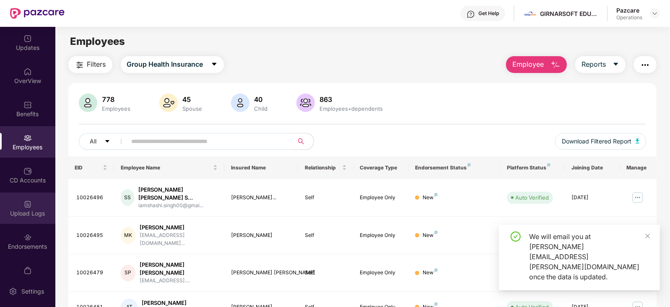
click at [30, 212] on div "Upload Logs" at bounding box center [27, 213] width 55 height 8
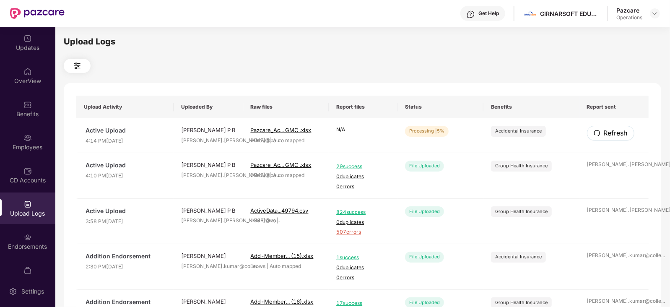
drag, startPoint x: 590, startPoint y: 130, endPoint x: 597, endPoint y: 136, distance: 9.3
click at [596, 136] on button "Refresh" at bounding box center [610, 133] width 47 height 15
click at [605, 135] on span "Refresh" at bounding box center [615, 133] width 24 height 10
click at [605, 135] on span "Refresh" at bounding box center [616, 133] width 24 height 10
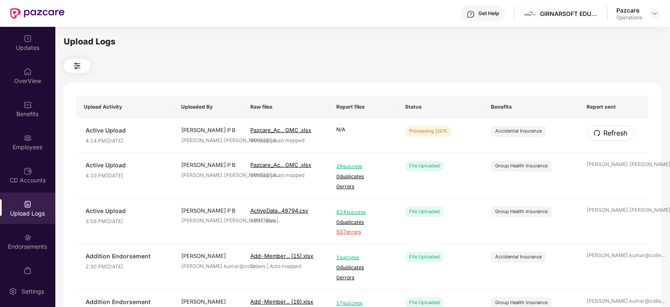
click at [605, 135] on span "Refresh" at bounding box center [616, 133] width 24 height 10
click at [613, 130] on span "Refresh" at bounding box center [615, 133] width 24 height 10
click at [613, 130] on span "Refresh" at bounding box center [616, 133] width 24 height 10
click at [617, 131] on span "Refresh" at bounding box center [616, 133] width 24 height 10
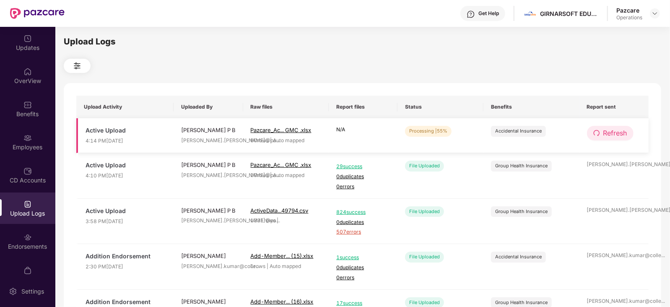
click at [616, 127] on button "Refresh" at bounding box center [610, 133] width 47 height 15
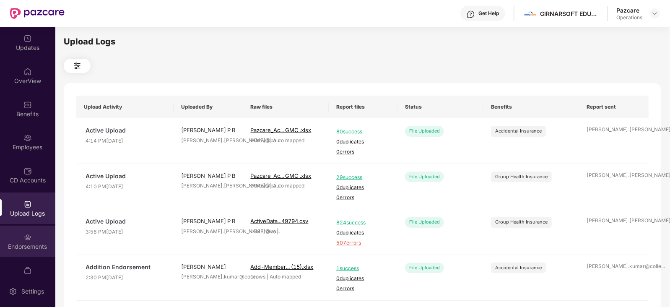
click at [27, 238] on img at bounding box center [27, 237] width 8 height 8
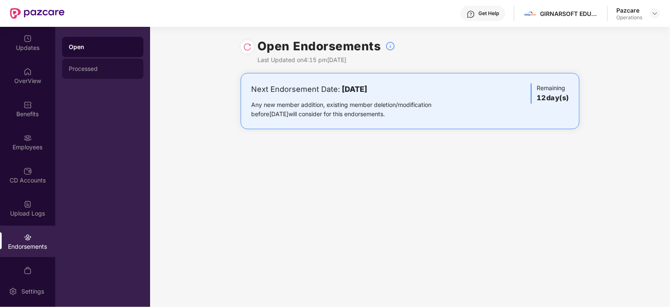
click at [75, 65] on div "Processed" at bounding box center [102, 69] width 81 height 20
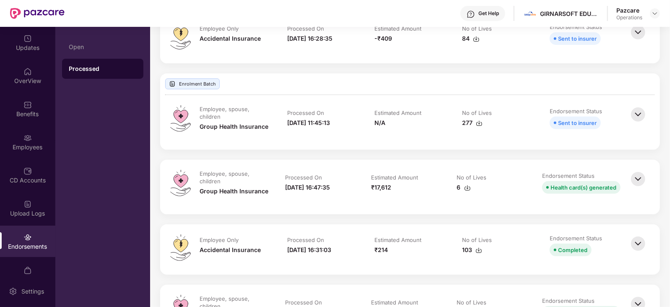
scroll to position [209, 0]
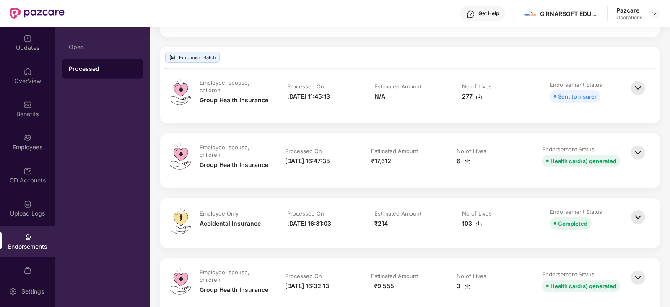
click at [638, 215] on img at bounding box center [638, 217] width 18 height 18
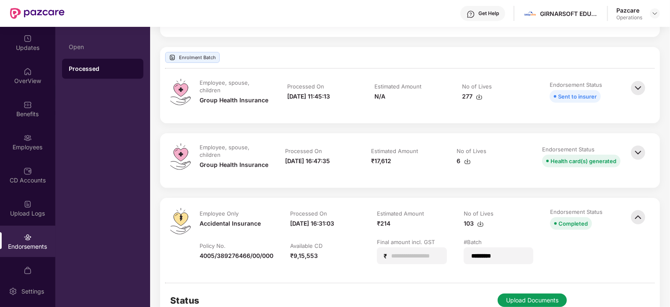
click at [633, 149] on img at bounding box center [638, 152] width 18 height 18
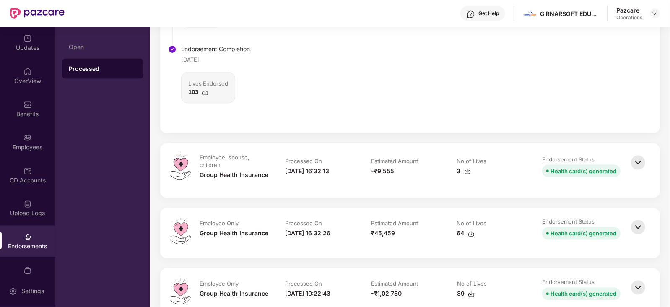
scroll to position [1048, 0]
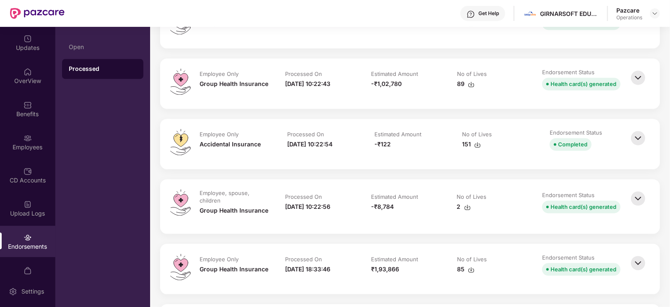
click at [637, 130] on img at bounding box center [638, 138] width 18 height 18
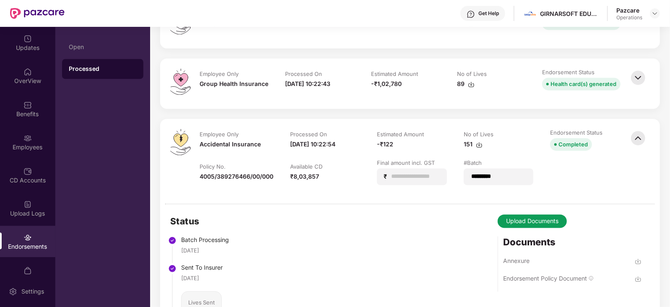
click at [639, 80] on img at bounding box center [638, 77] width 18 height 18
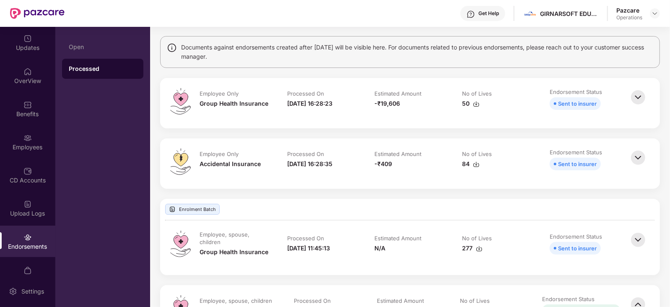
scroll to position [0, 0]
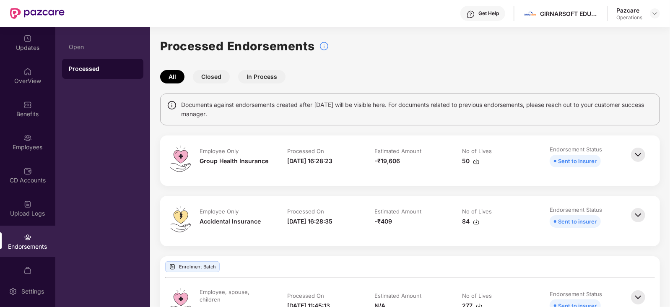
click at [636, 219] on img at bounding box center [638, 215] width 18 height 18
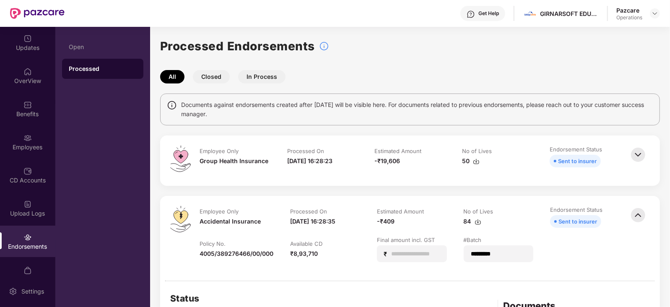
click at [639, 153] on img at bounding box center [638, 154] width 18 height 18
